Goal: Transaction & Acquisition: Purchase product/service

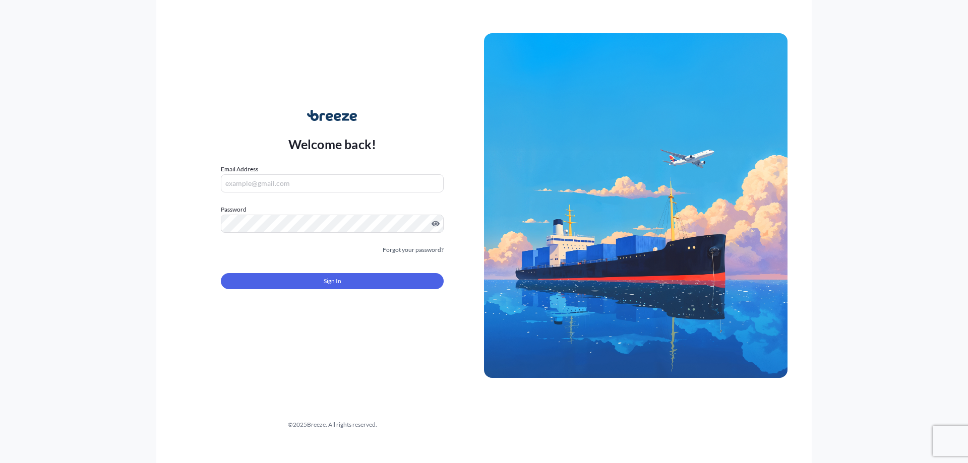
type input "[PERSON_NAME][EMAIL_ADDRESS][DOMAIN_NAME]"
click at [263, 275] on button "Sign In" at bounding box center [332, 281] width 223 height 16
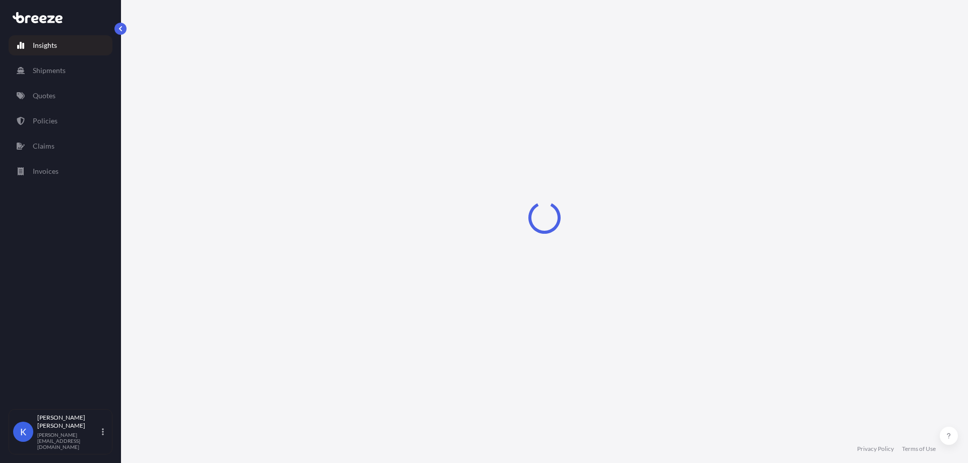
select select "2025"
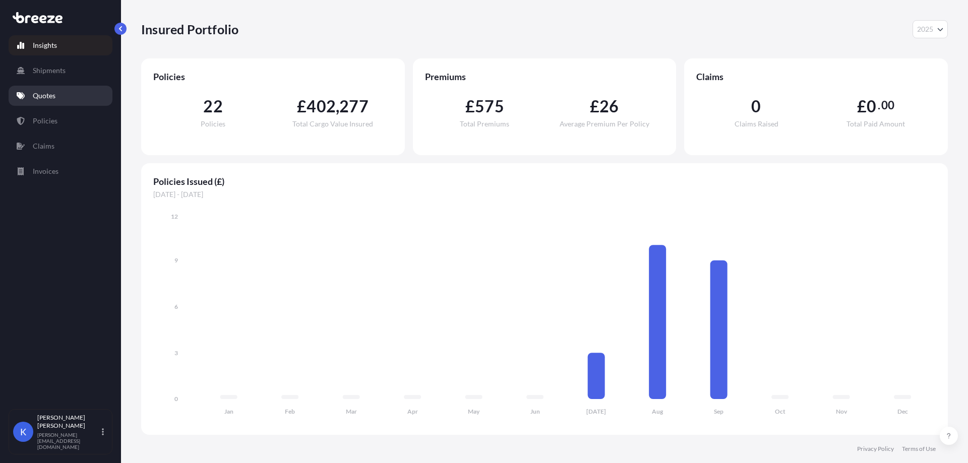
click at [48, 87] on link "Quotes" at bounding box center [61, 96] width 104 height 20
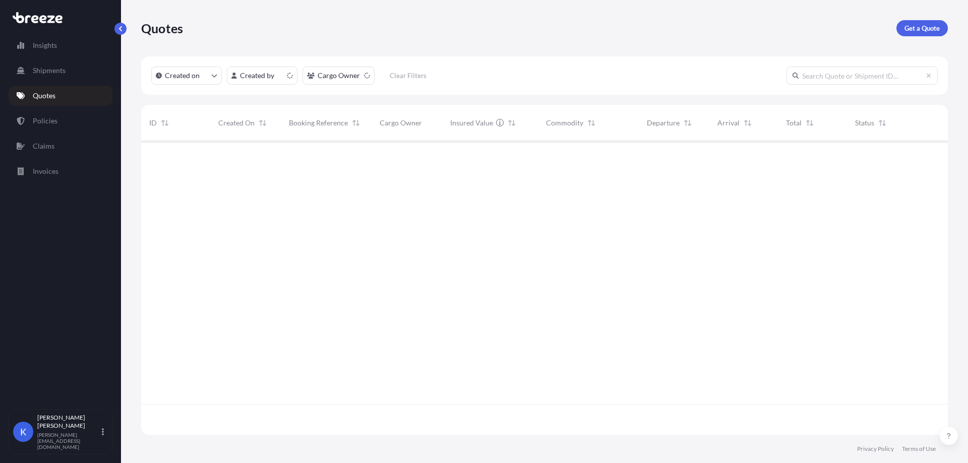
scroll to position [292, 799]
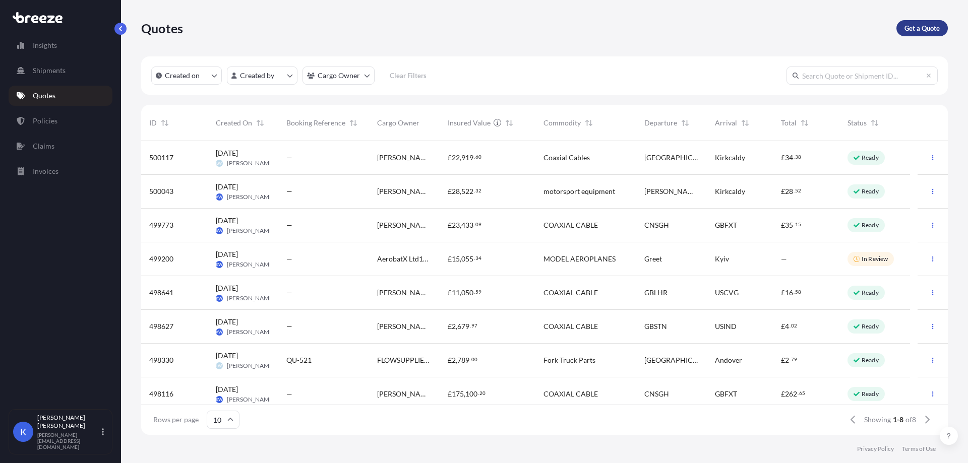
click at [915, 31] on p "Get a Quote" at bounding box center [921, 28] width 35 height 10
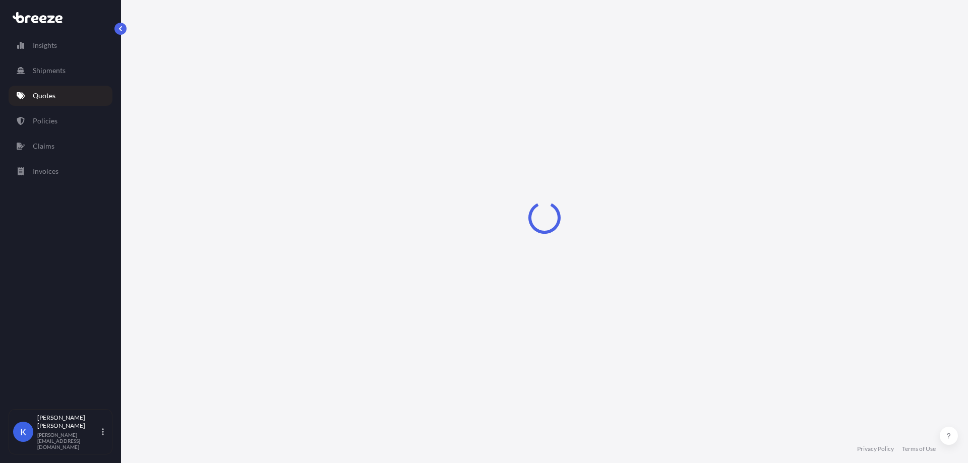
select select "Sea"
select select "1"
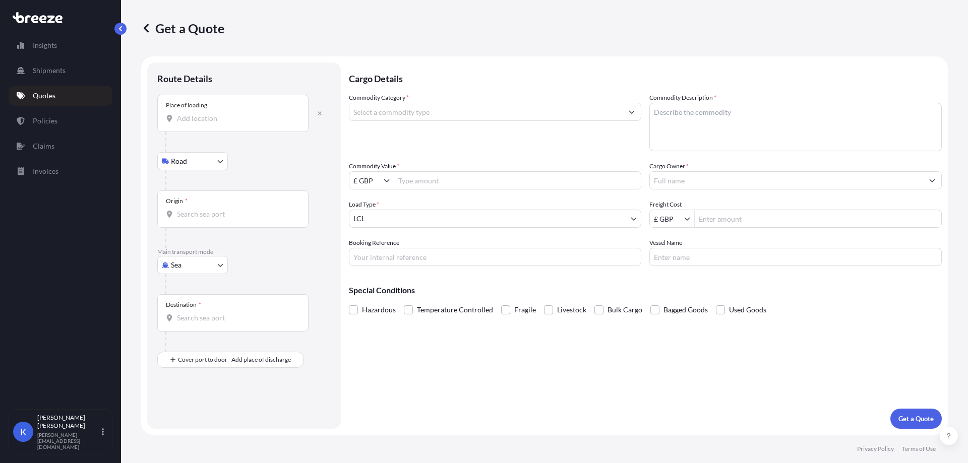
click at [184, 270] on body "Insights Shipments Quotes Policies Claims Invoices K [PERSON_NAME] [PERSON_NAME…" at bounding box center [484, 231] width 968 height 463
click at [188, 301] on div "Air" at bounding box center [192, 309] width 63 height 18
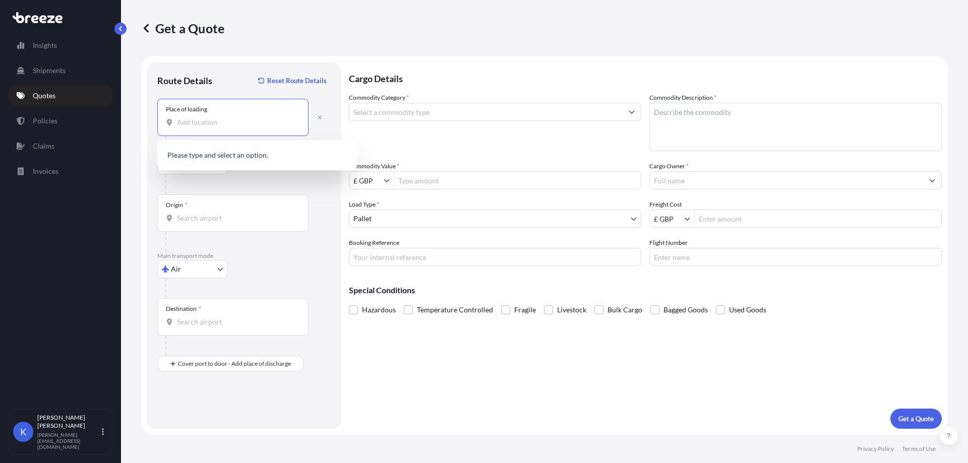
click at [237, 125] on input "Place of loading" at bounding box center [236, 122] width 119 height 10
click at [256, 150] on div "Kirkcaldy KY1 3PE , [GEOGRAPHIC_DATA]" at bounding box center [257, 156] width 192 height 24
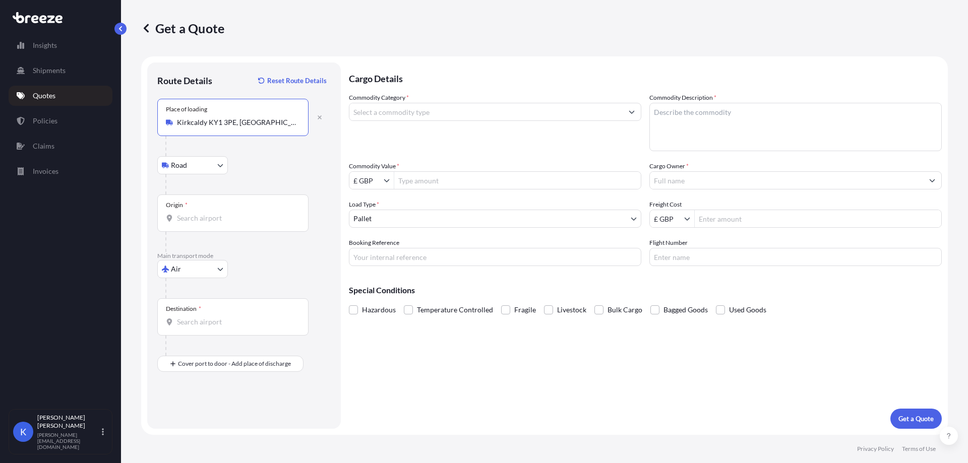
type input "Kirkcaldy KY1 3PE, [GEOGRAPHIC_DATA]"
click at [203, 224] on div "Origin *" at bounding box center [232, 213] width 151 height 37
click at [203, 223] on input "Origin *" at bounding box center [236, 218] width 119 height 10
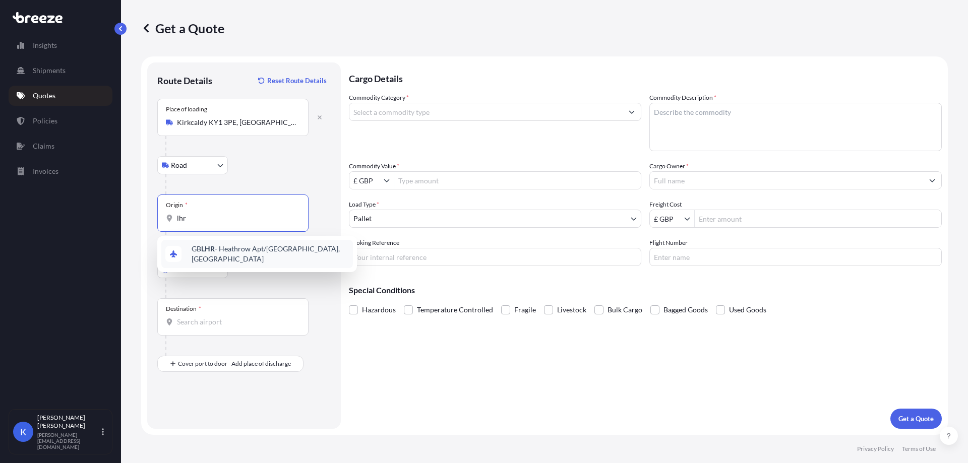
drag, startPoint x: 216, startPoint y: 220, endPoint x: 150, endPoint y: 220, distance: 66.5
click at [150, 220] on div "Route Details Reset Route Details Place of loading [GEOGRAPHIC_DATA] Rail Origi…" at bounding box center [244, 246] width 194 height 367
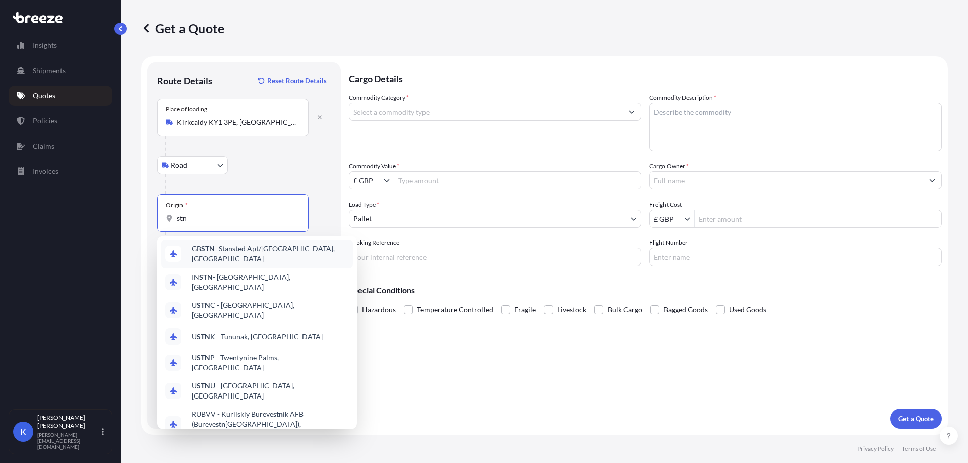
click at [281, 251] on span "GB STN - Stansted Apt/[GEOGRAPHIC_DATA], [GEOGRAPHIC_DATA]" at bounding box center [270, 254] width 157 height 20
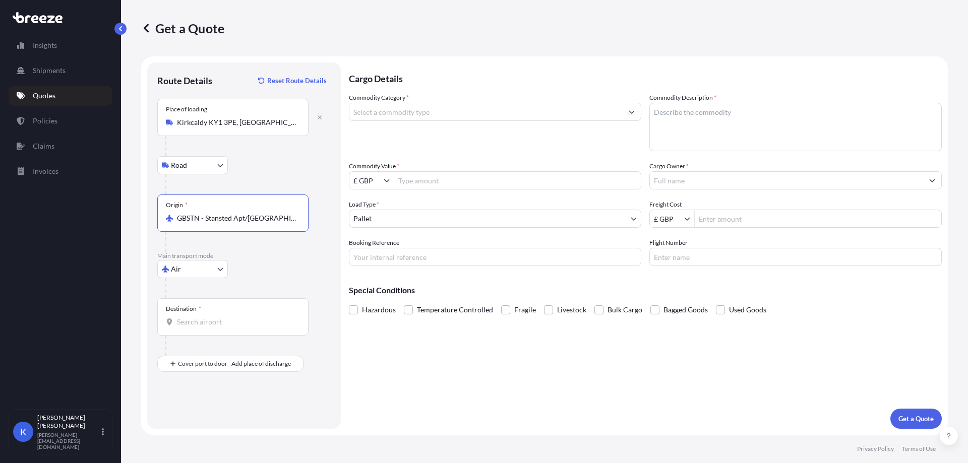
type input "GBSTN - Stansted Apt/[GEOGRAPHIC_DATA], [GEOGRAPHIC_DATA]"
click at [202, 321] on input "Destination *" at bounding box center [236, 322] width 119 height 10
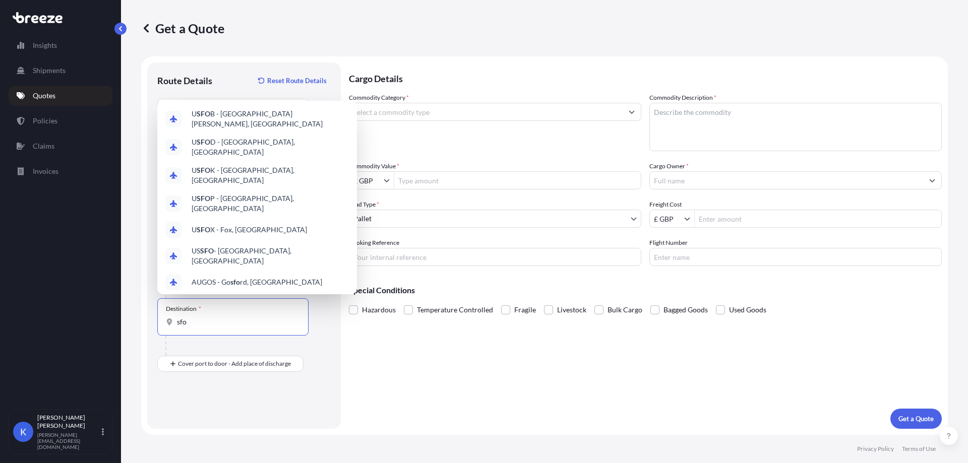
drag, startPoint x: 202, startPoint y: 321, endPoint x: 158, endPoint y: 322, distance: 43.4
click at [158, 322] on div "Destination * sfo" at bounding box center [232, 316] width 151 height 37
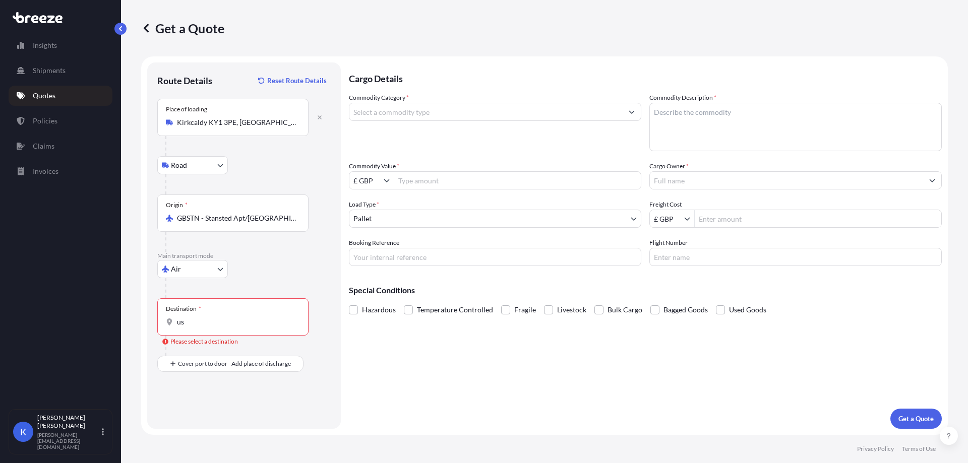
click at [893, 322] on div "Cargo Details Commodity Category * Commodity Description * Commodity Value * £ …" at bounding box center [645, 246] width 593 height 367
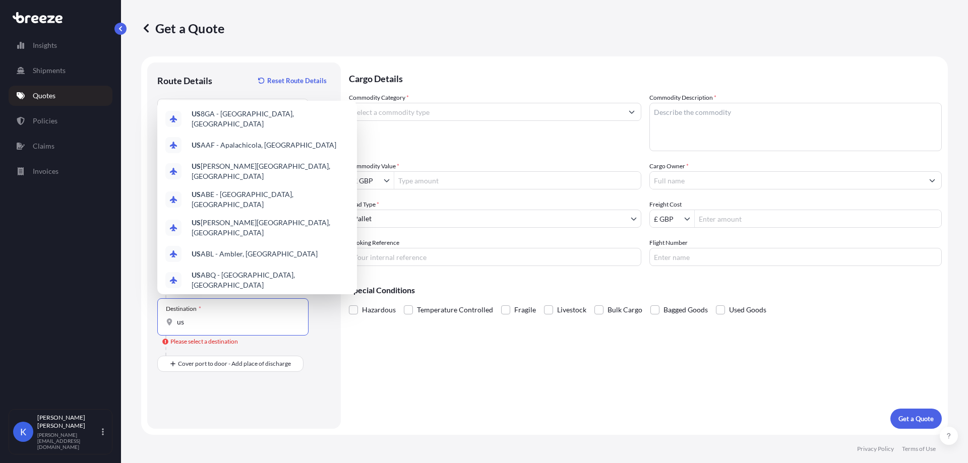
click at [213, 324] on input "us" at bounding box center [236, 322] width 119 height 10
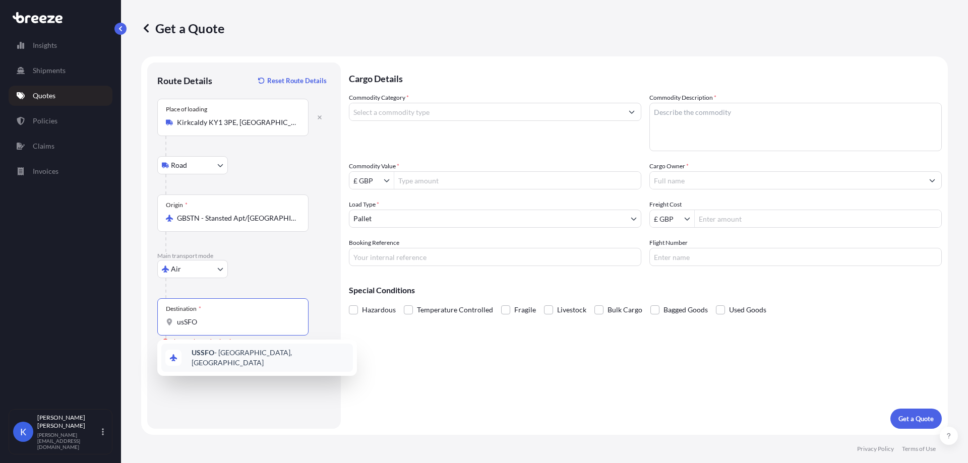
click at [221, 356] on span "USSFO - [GEOGRAPHIC_DATA], [GEOGRAPHIC_DATA]" at bounding box center [270, 358] width 157 height 20
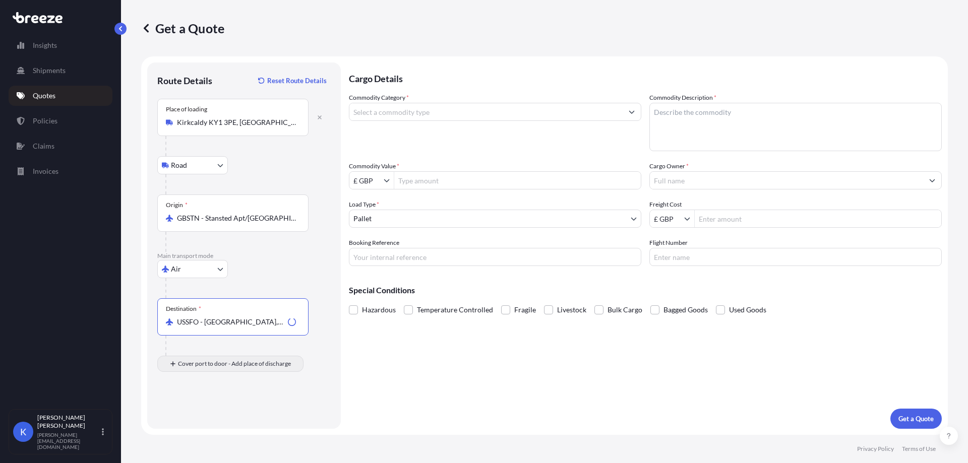
type input "USSFO - [GEOGRAPHIC_DATA], [GEOGRAPHIC_DATA]"
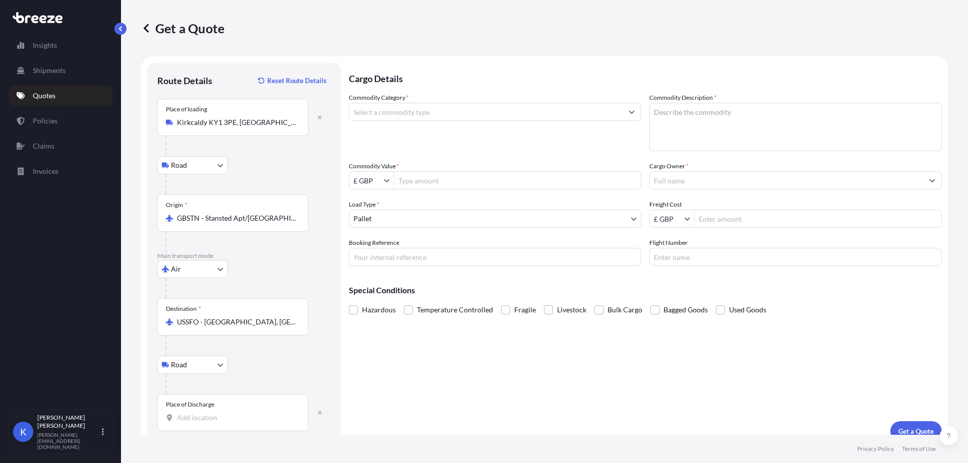
click at [206, 418] on input "Place of Discharge" at bounding box center [236, 418] width 119 height 10
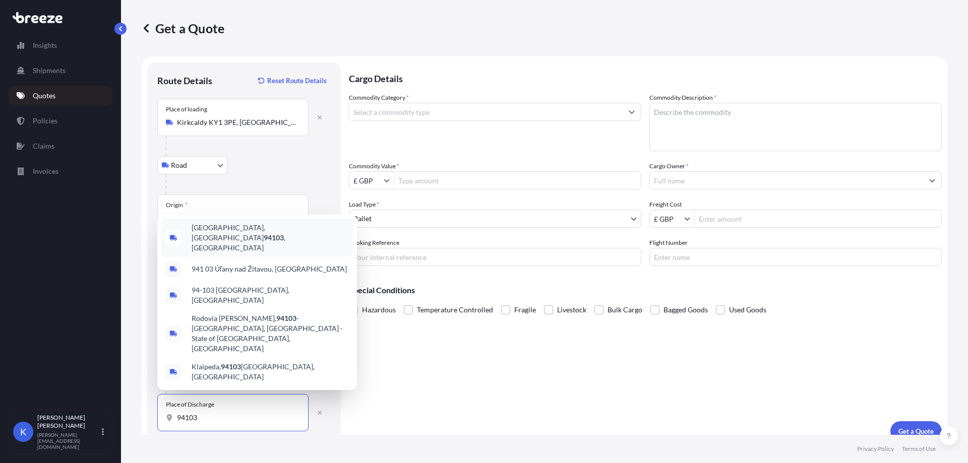
click at [267, 253] on span "[GEOGRAPHIC_DATA] , [GEOGRAPHIC_DATA]" at bounding box center [270, 238] width 157 height 30
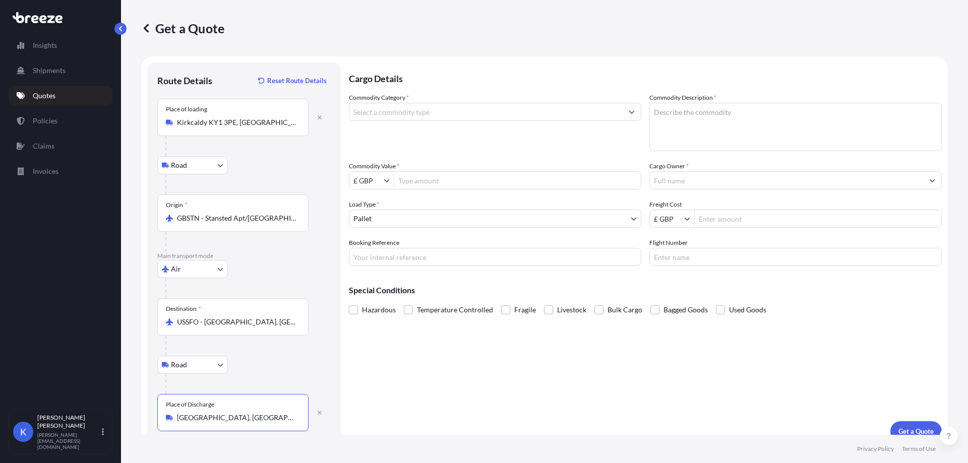
type input "[GEOGRAPHIC_DATA], [GEOGRAPHIC_DATA]"
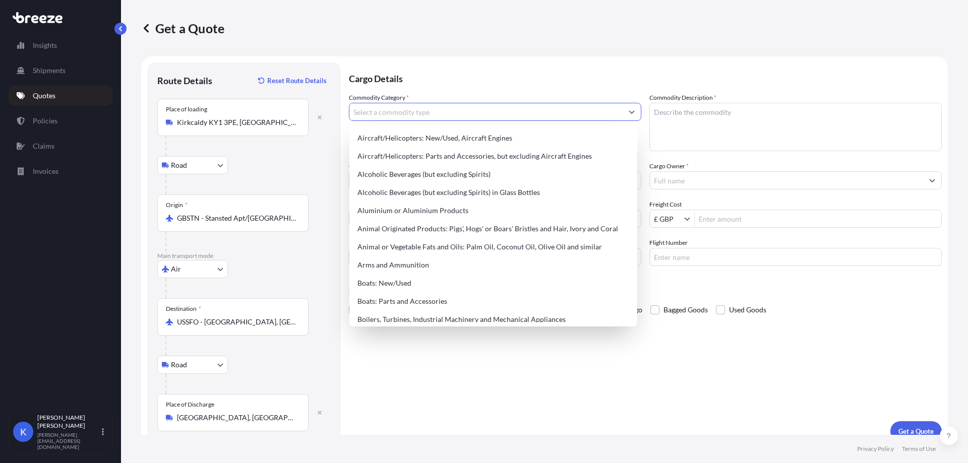
click at [483, 111] on input "Commodity Category *" at bounding box center [485, 112] width 273 height 18
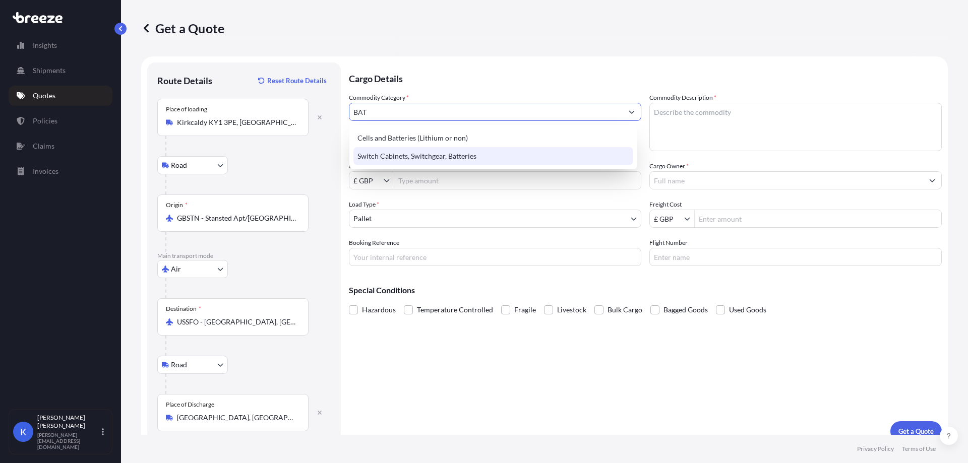
click at [482, 157] on div "Switch Cabinets, Switchgear, Batteries" at bounding box center [493, 156] width 280 height 18
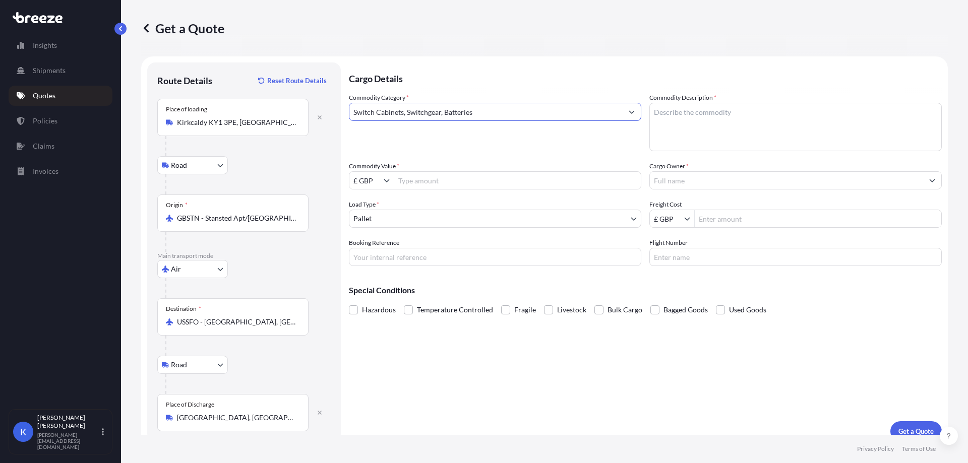
type input "Switch Cabinets, Switchgear, Batteries"
click at [676, 117] on textarea "Commodity Description *" at bounding box center [795, 127] width 292 height 48
type textarea "COAXIL CABLE"
click at [425, 179] on input "Commodity Value *" at bounding box center [517, 180] width 247 height 18
paste input "2974.02"
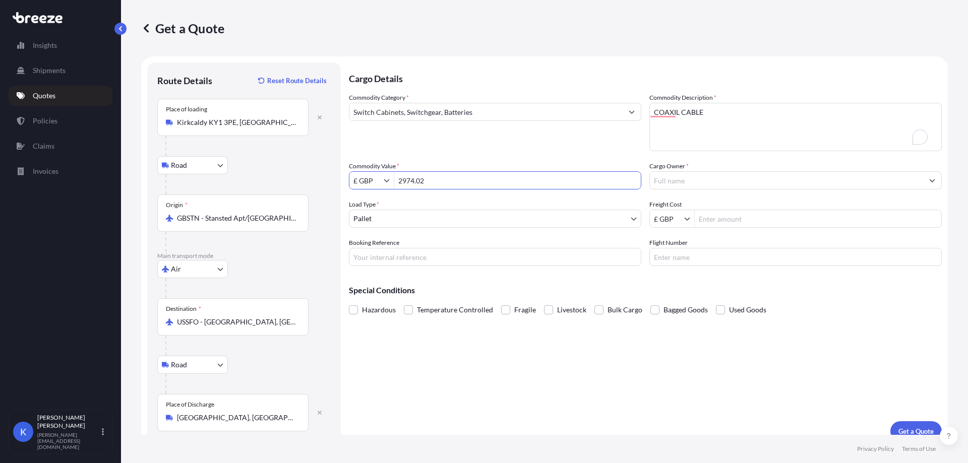
type input "2,974.02"
click at [768, 221] on input "Freight Cost" at bounding box center [818, 219] width 247 height 18
click at [715, 224] on input "Freight Cost" at bounding box center [818, 219] width 247 height 18
type input "1,593.28"
drag, startPoint x: 651, startPoint y: 348, endPoint x: 812, endPoint y: 350, distance: 160.8
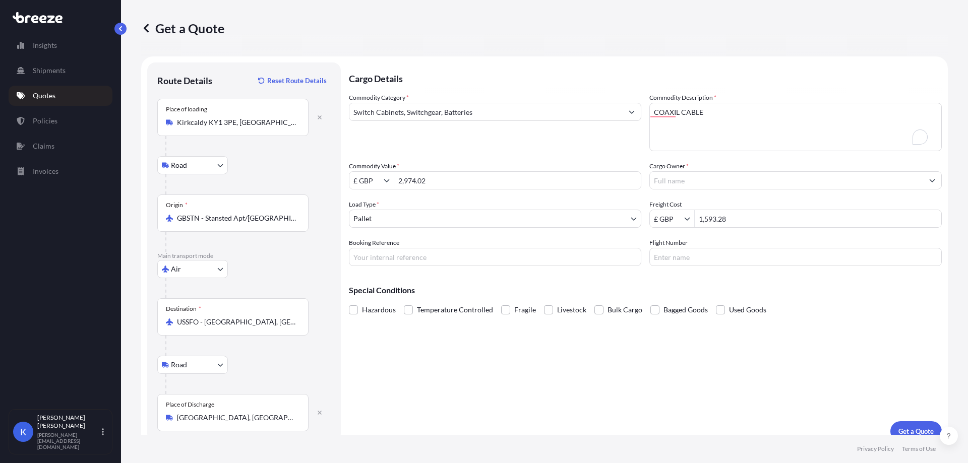
click at [653, 348] on div "Cargo Details Commodity Category * Switch Cabinets, Switchgear, Batteries Commo…" at bounding box center [645, 252] width 593 height 379
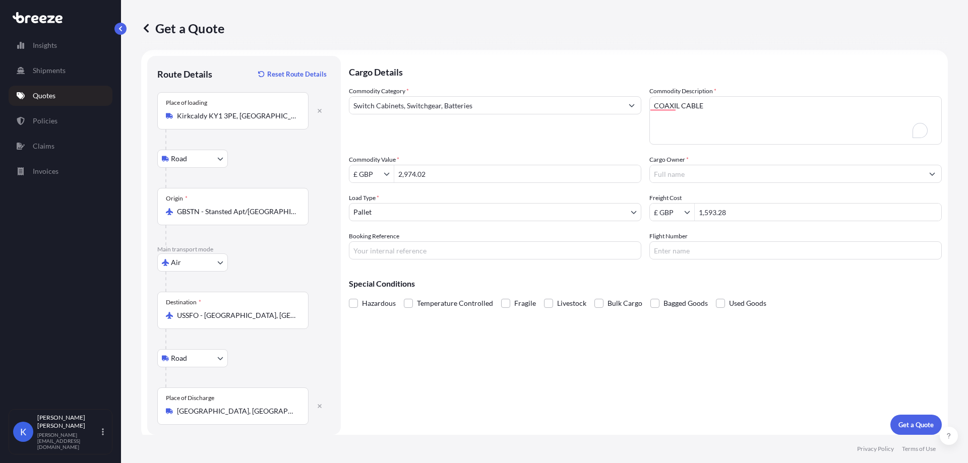
scroll to position [13, 0]
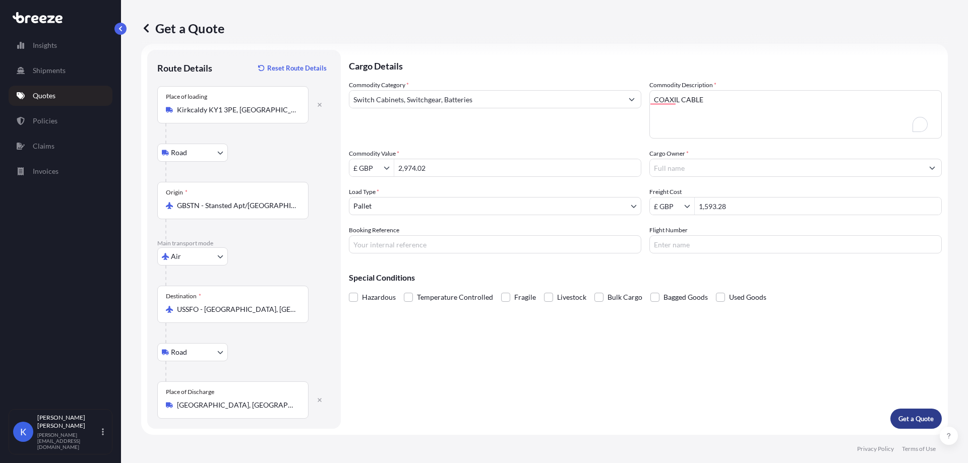
click at [915, 410] on button "Get a Quote" at bounding box center [915, 419] width 51 height 20
click at [666, 105] on textarea "COAXIL CABLE" at bounding box center [795, 114] width 292 height 48
drag, startPoint x: 616, startPoint y: 99, endPoint x: 592, endPoint y: 99, distance: 23.2
click at [592, 99] on div "Commodity Category * Switch Cabinets, Switchgear, Batteries Commodity Descripti…" at bounding box center [645, 166] width 593 height 173
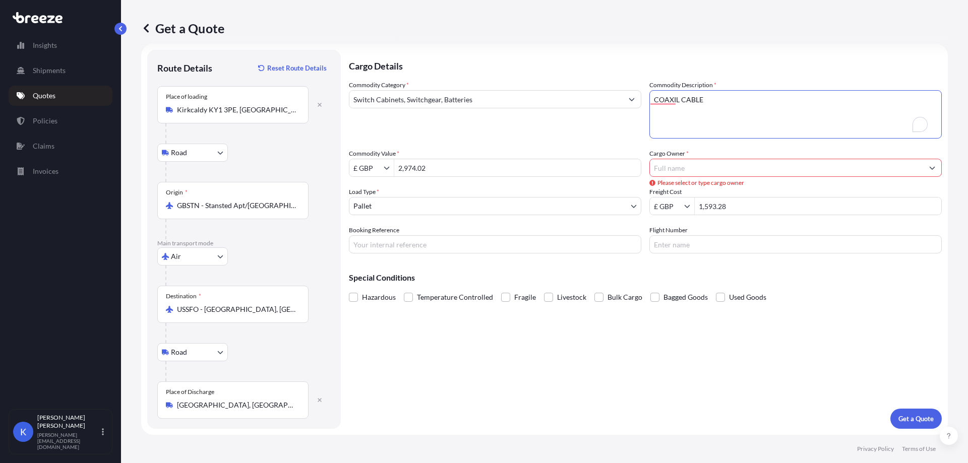
paste textarea "AL CABLE"
type textarea "COAXIAL CABLE"
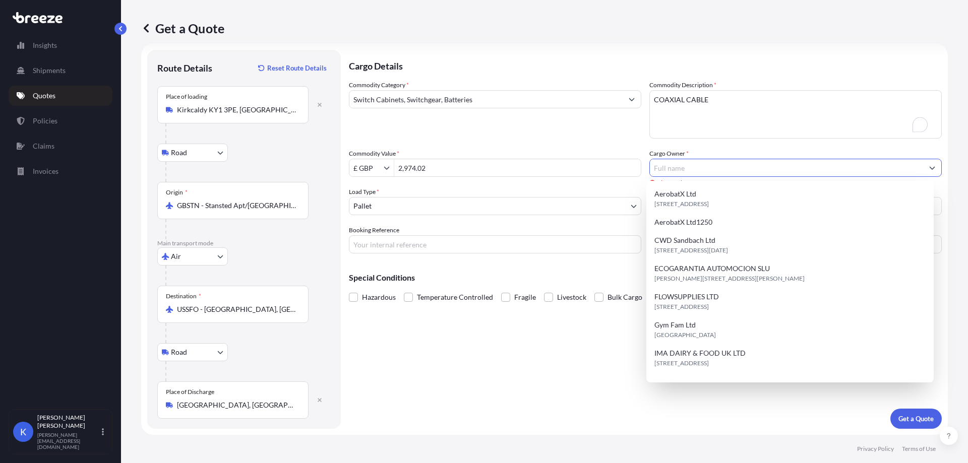
click at [727, 162] on input "Cargo Owner *" at bounding box center [786, 168] width 273 height 18
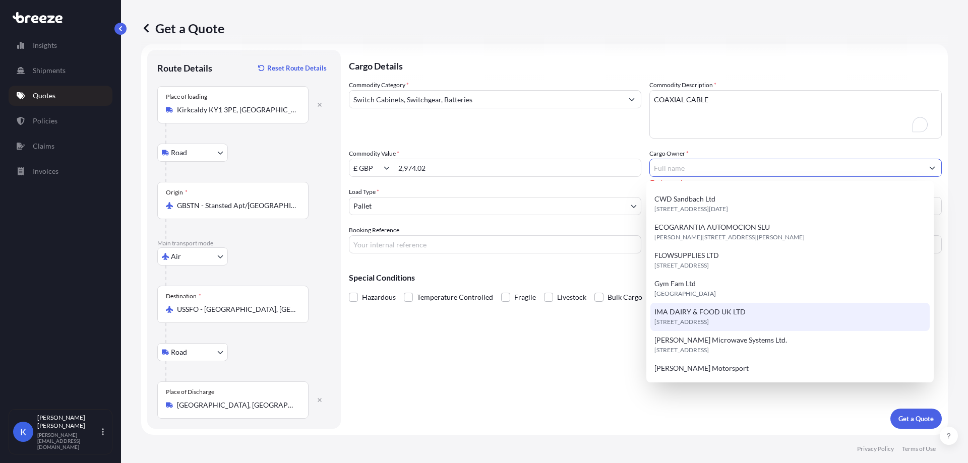
scroll to position [101, 0]
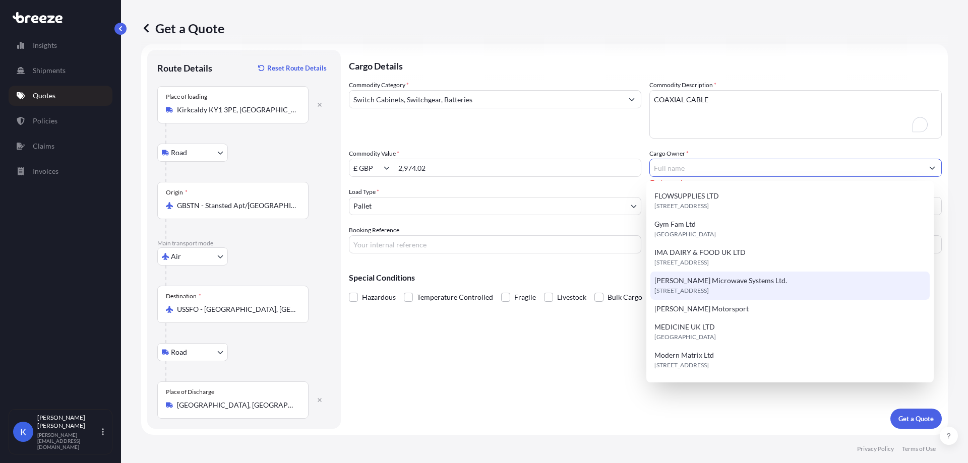
click at [709, 288] on span "[STREET_ADDRESS]" at bounding box center [681, 291] width 54 height 10
type input "[PERSON_NAME] Microwave Systems Ltd."
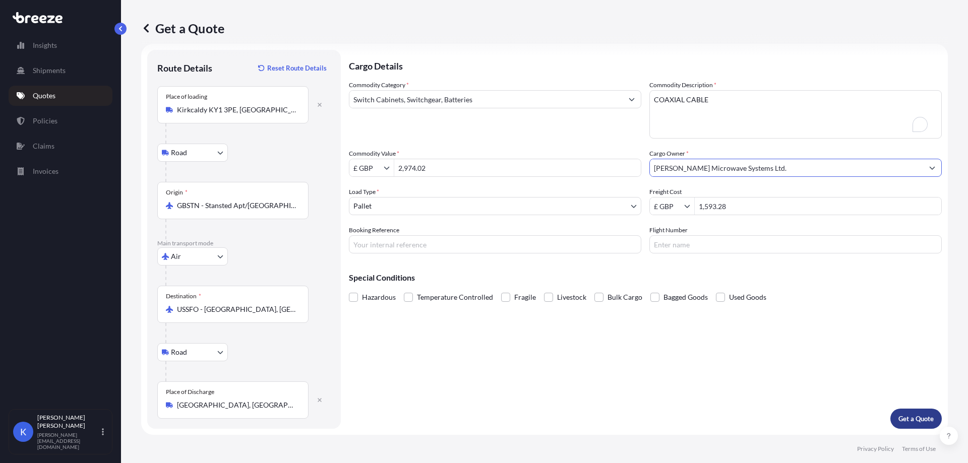
click at [925, 415] on p "Get a Quote" at bounding box center [915, 419] width 35 height 10
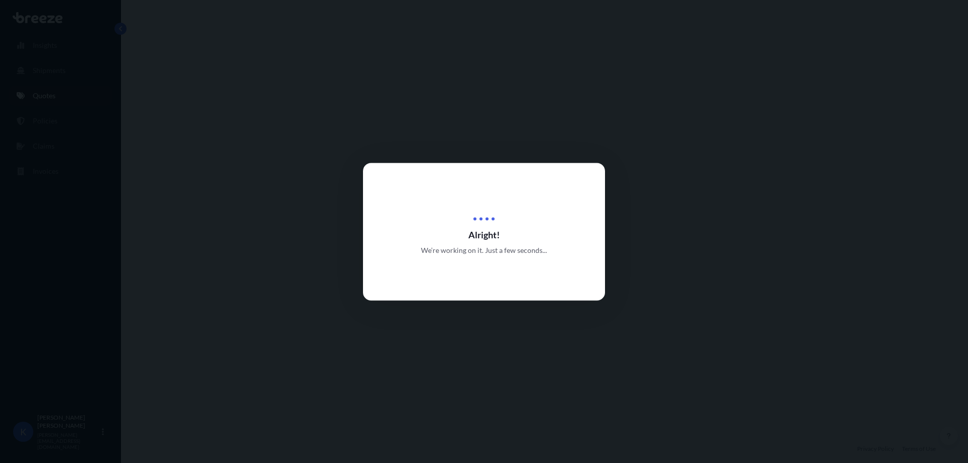
select select "Road"
select select "Air"
select select "Road"
select select "1"
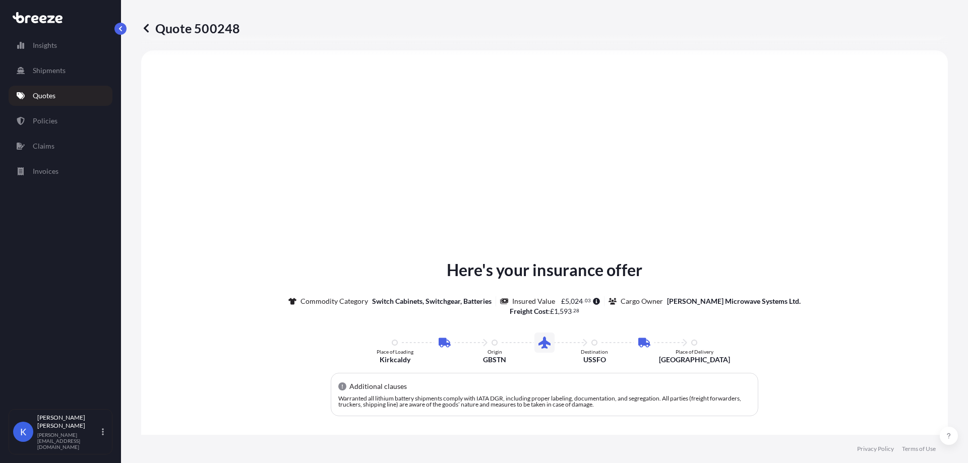
scroll to position [555, 0]
